Goal: Information Seeking & Learning: Compare options

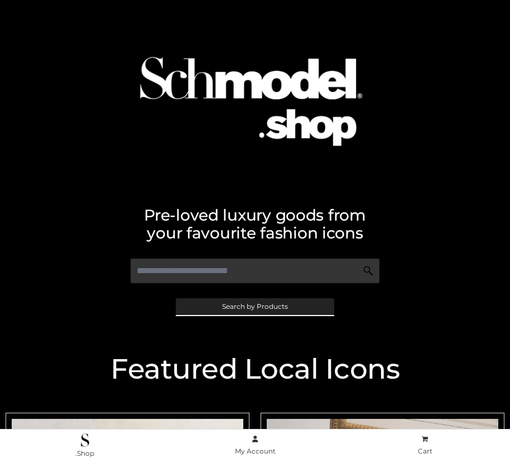
click at [254, 306] on span "Search by Products" at bounding box center [255, 306] width 66 height 7
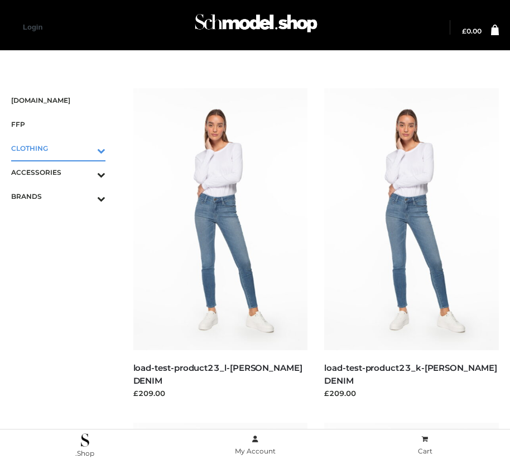
click at [85, 148] on icon "Toggle Submenu" at bounding box center [42, 150] width 125 height 13
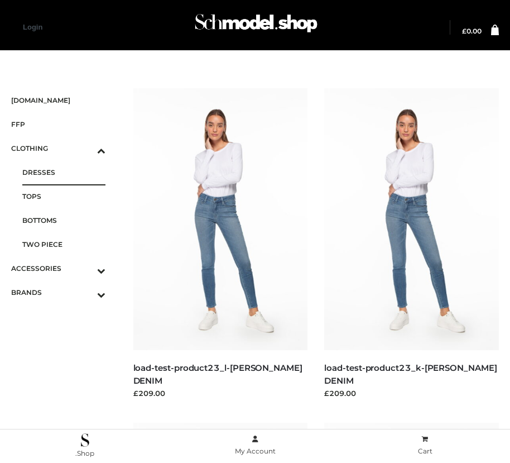
click at [64, 172] on span "DRESSES" at bounding box center [63, 172] width 83 height 13
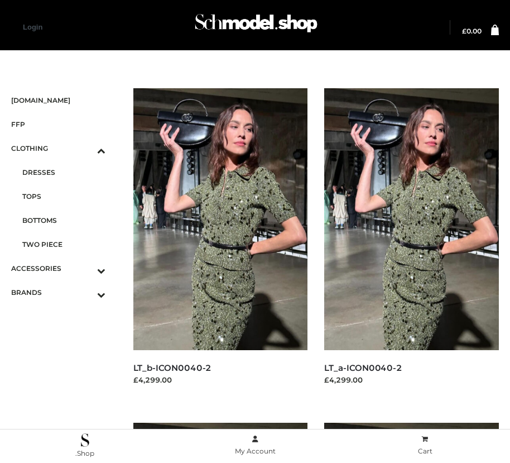
scroll to position [1684, 0]
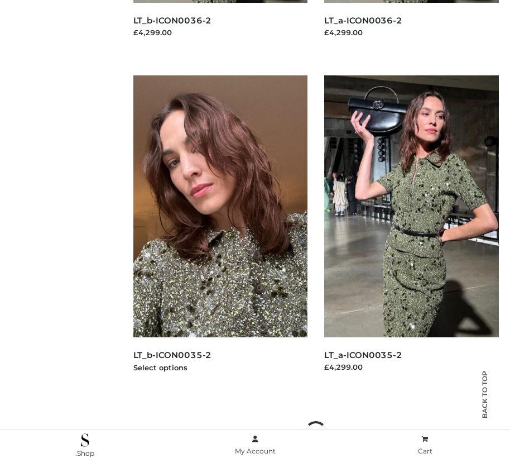
click at [220, 231] on img at bounding box center [220, 206] width 175 height 262
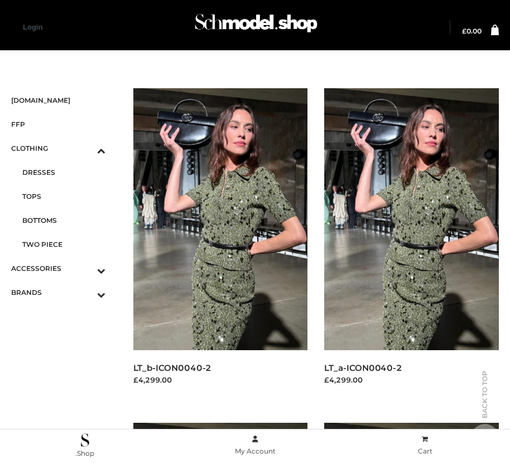
scroll to position [347, 0]
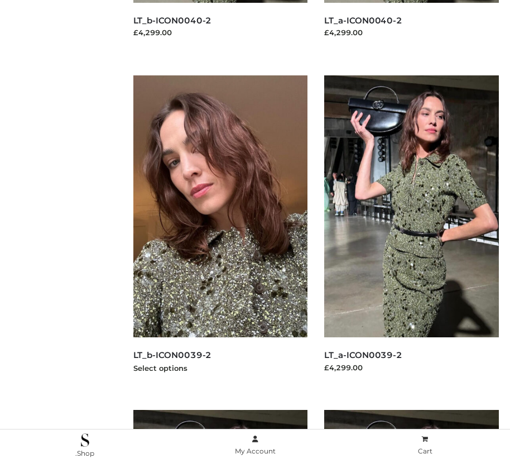
click at [220, 231] on img at bounding box center [220, 206] width 175 height 262
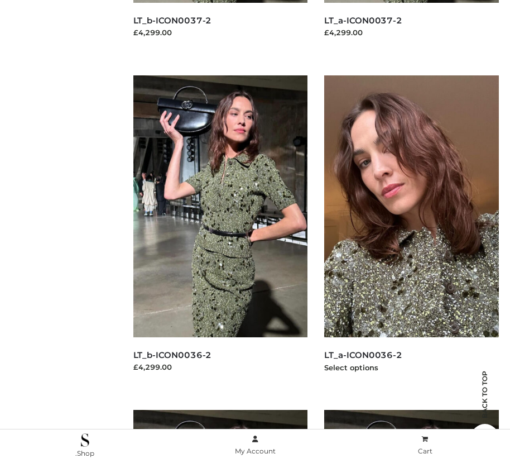
click at [411, 231] on img at bounding box center [411, 206] width 175 height 262
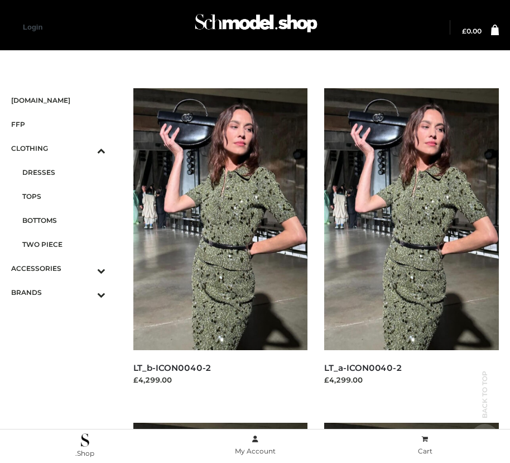
scroll to position [681, 0]
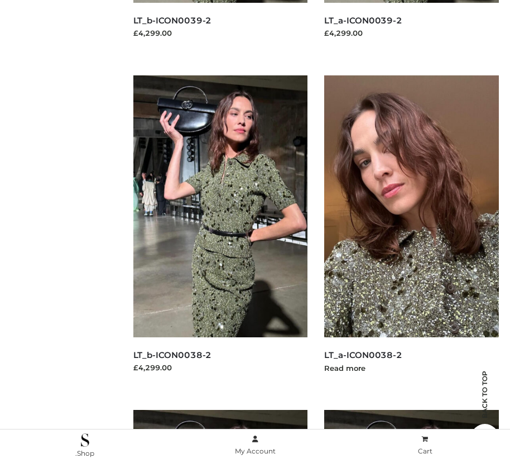
click at [411, 231] on img at bounding box center [411, 206] width 175 height 262
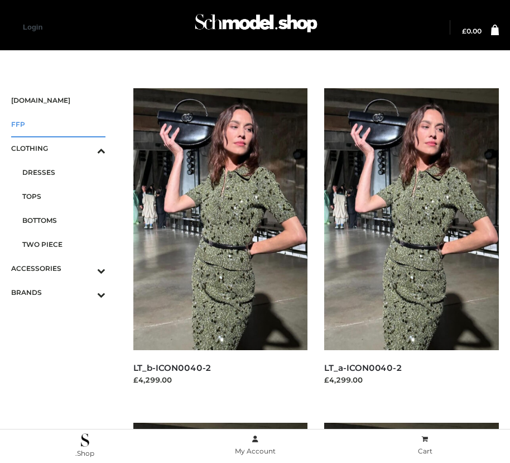
click at [58, 124] on span "FFP" at bounding box center [58, 124] width 94 height 13
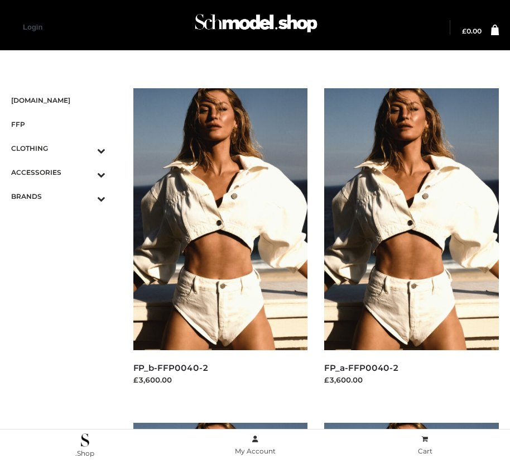
scroll to position [1684, 0]
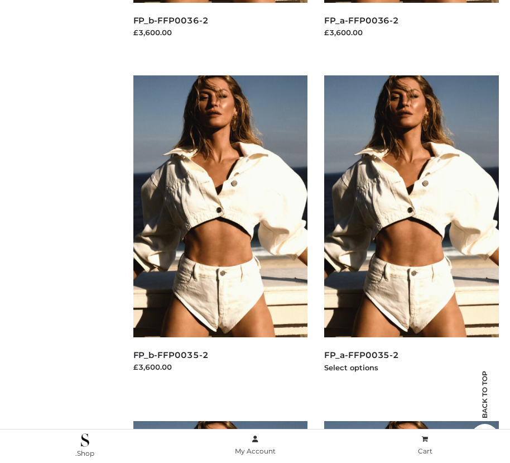
click at [411, 231] on img at bounding box center [411, 206] width 175 height 262
click at [220, 231] on img at bounding box center [220, 206] width 175 height 262
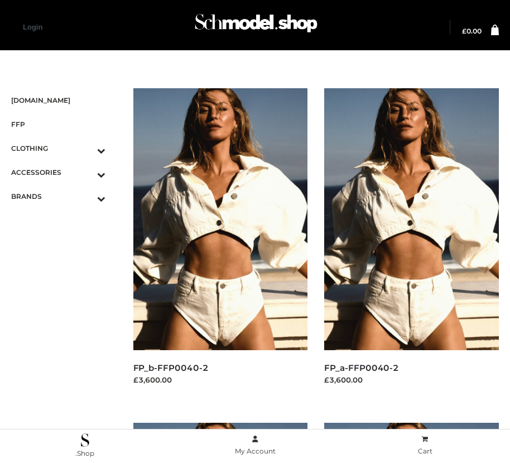
scroll to position [1015, 0]
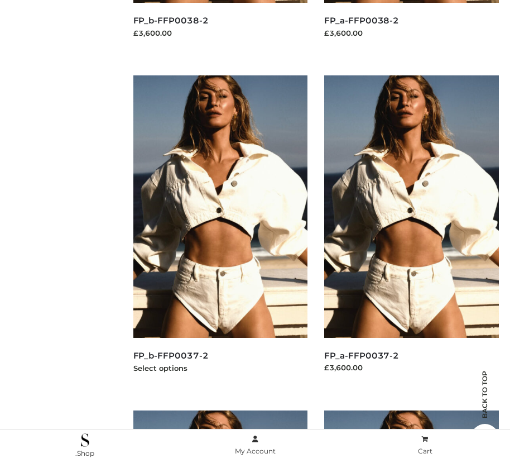
click at [220, 231] on img at bounding box center [220, 206] width 175 height 262
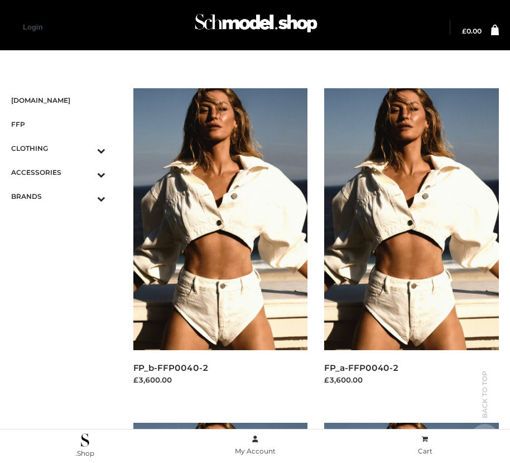
scroll to position [13, 0]
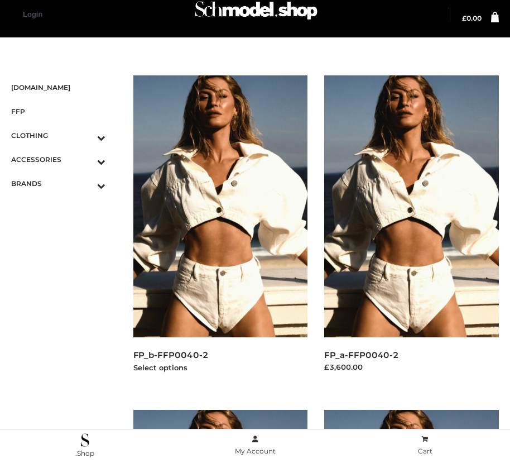
click at [220, 231] on img at bounding box center [220, 206] width 175 height 262
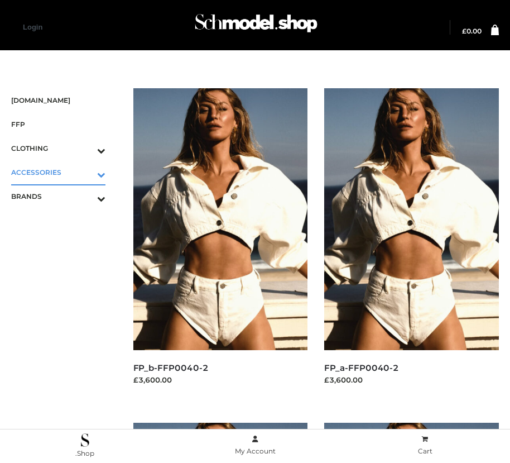
click at [85, 172] on icon "Toggle Submenu" at bounding box center [42, 174] width 125 height 13
click at [64, 220] on span "JEWELRY" at bounding box center [63, 220] width 83 height 13
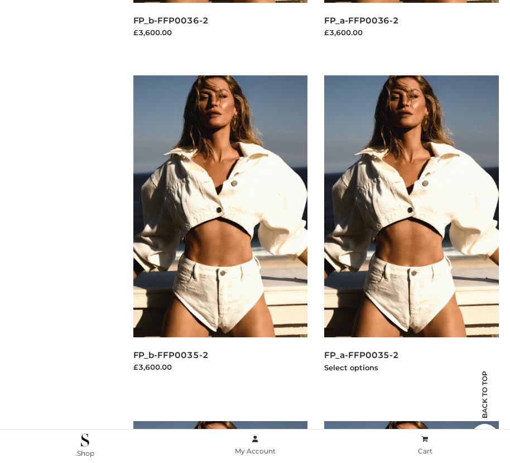
click at [411, 231] on img at bounding box center [411, 206] width 175 height 262
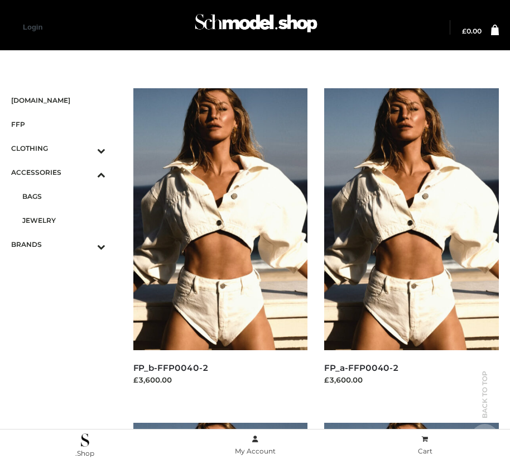
scroll to position [2030, 0]
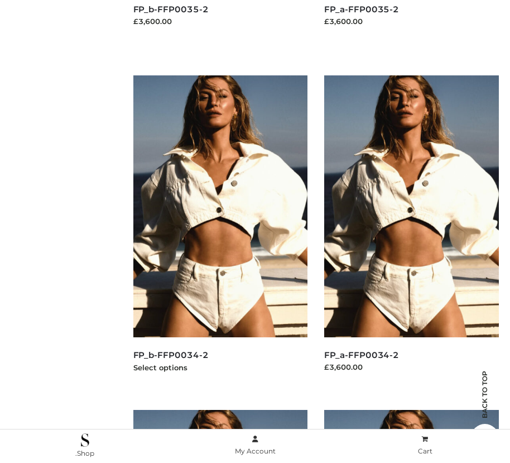
click at [220, 231] on img at bounding box center [220, 206] width 175 height 262
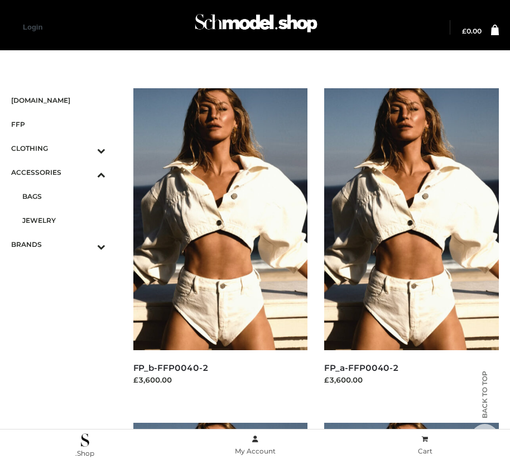
scroll to position [1684, 0]
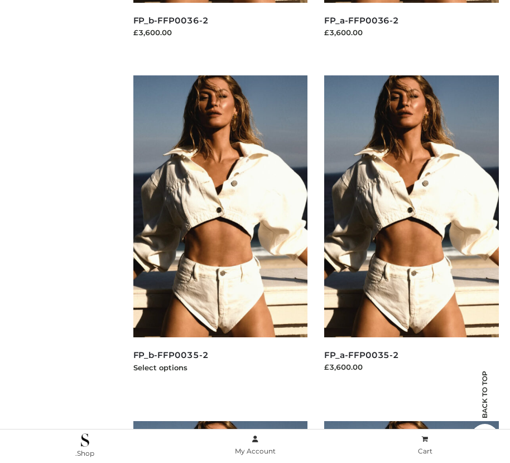
click at [220, 231] on img at bounding box center [220, 206] width 175 height 262
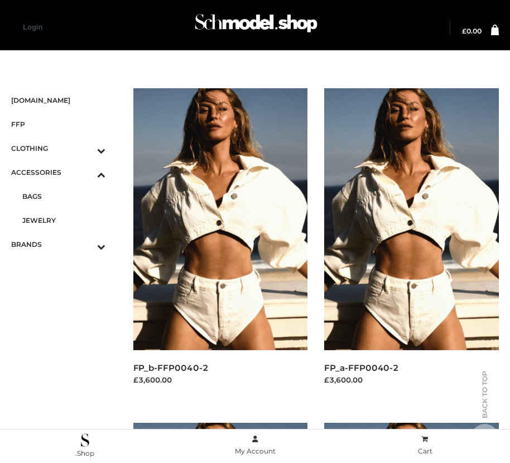
scroll to position [1350, 0]
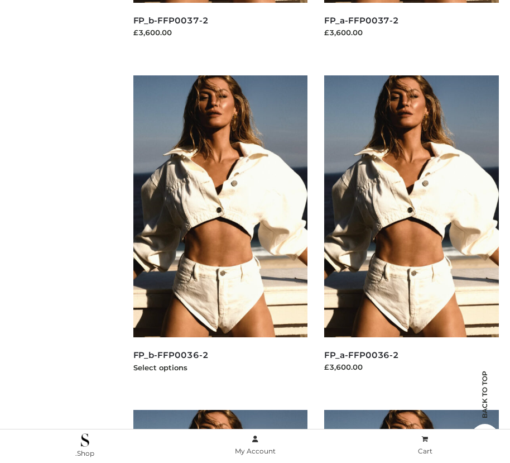
click at [220, 231] on img at bounding box center [220, 206] width 175 height 262
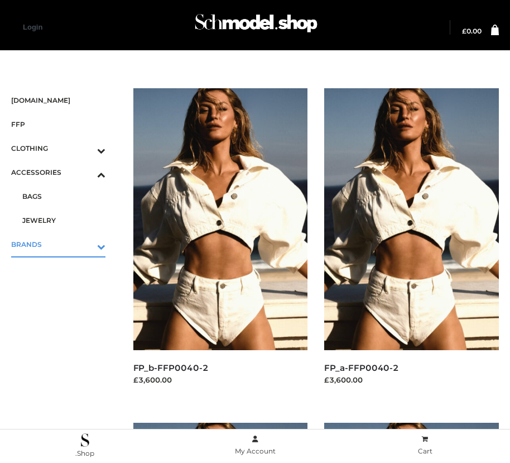
click at [85, 244] on icon "Toggle Submenu" at bounding box center [42, 246] width 125 height 13
click at [64, 220] on span "OPP SWIMWEAR" at bounding box center [63, 220] width 83 height 13
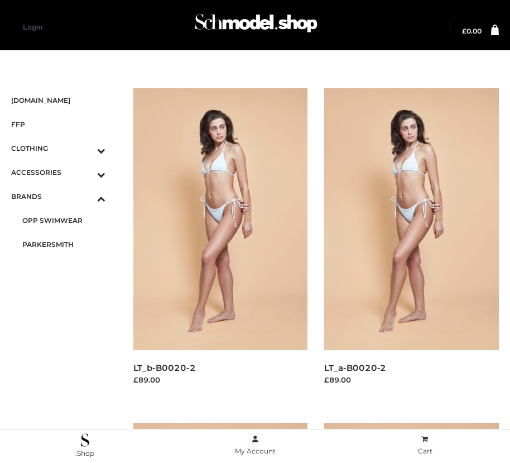
scroll to position [13, 0]
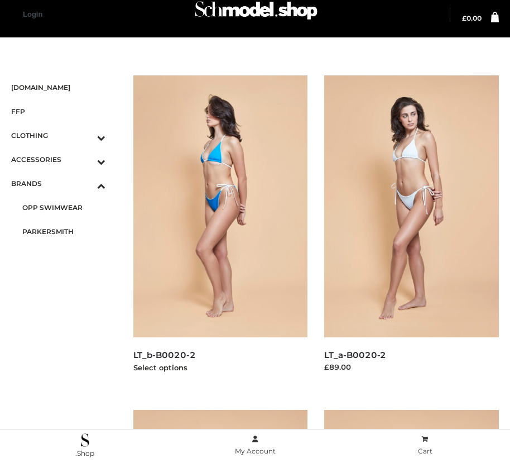
click at [220, 231] on img at bounding box center [220, 206] width 175 height 262
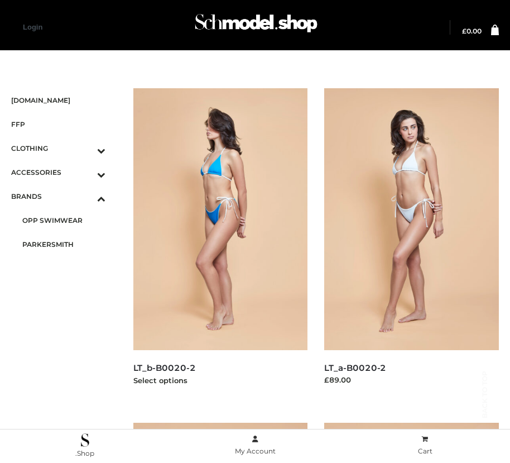
scroll to position [1350, 0]
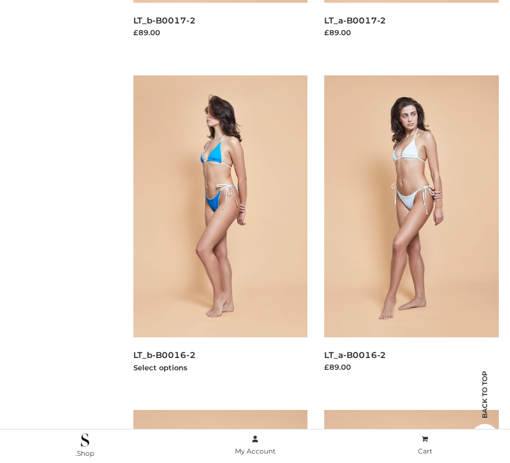
click at [220, 231] on img at bounding box center [220, 206] width 175 height 262
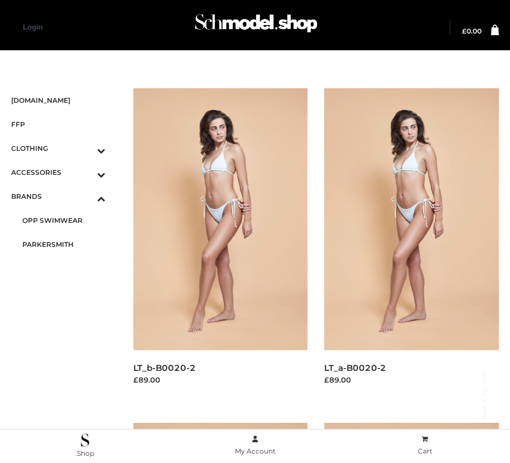
scroll to position [1015, 0]
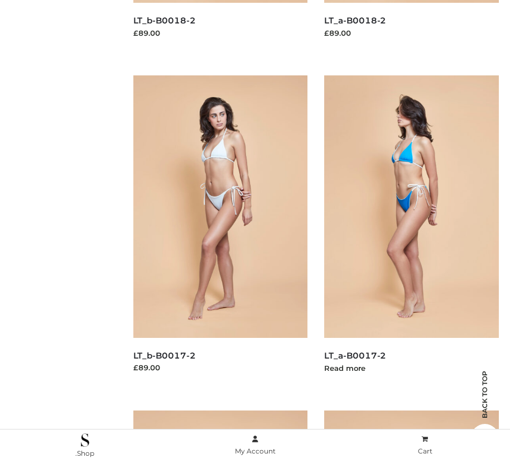
click at [411, 231] on img at bounding box center [411, 206] width 175 height 262
